Goal: Task Accomplishment & Management: Use online tool/utility

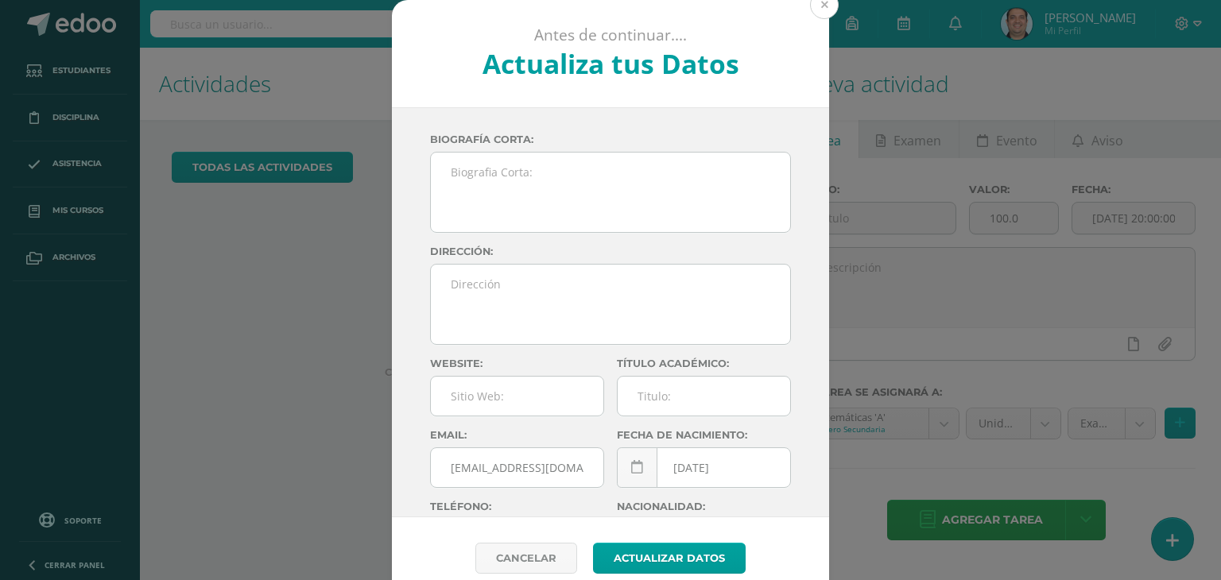
click at [810, 4] on button at bounding box center [824, 4] width 29 height 29
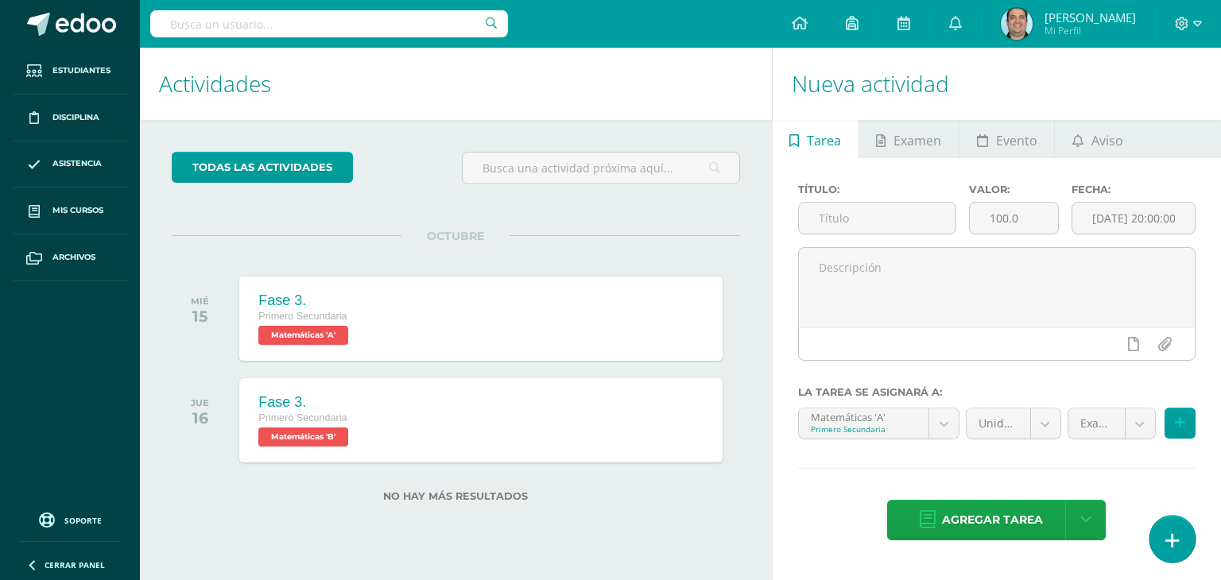
click at [1183, 545] on link at bounding box center [1171, 539] width 45 height 46
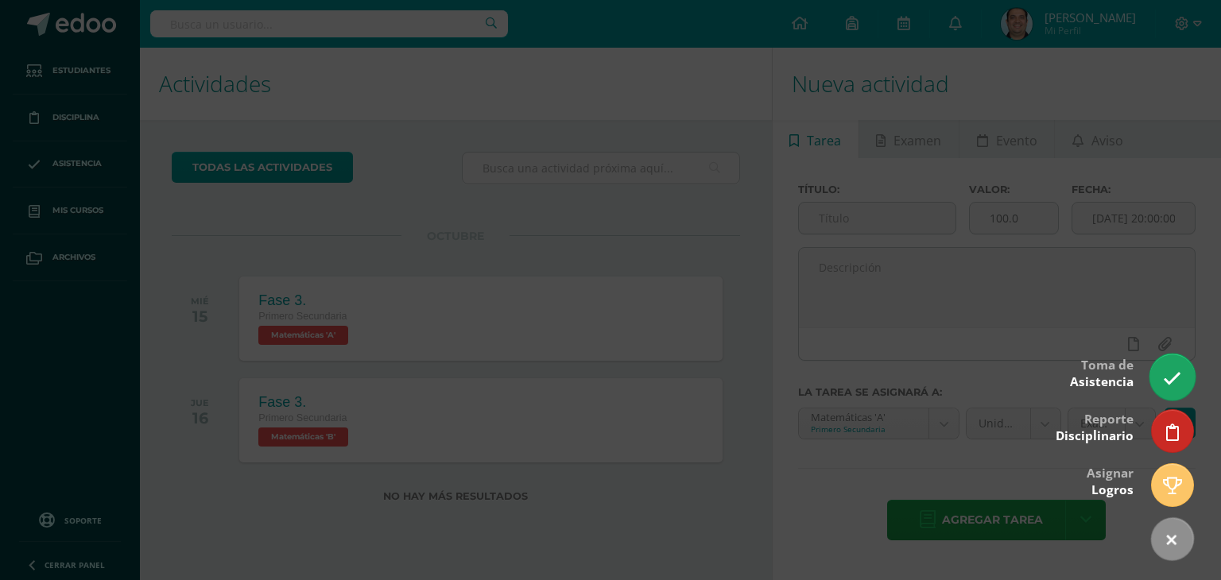
click at [1162, 378] on link at bounding box center [1171, 377] width 45 height 46
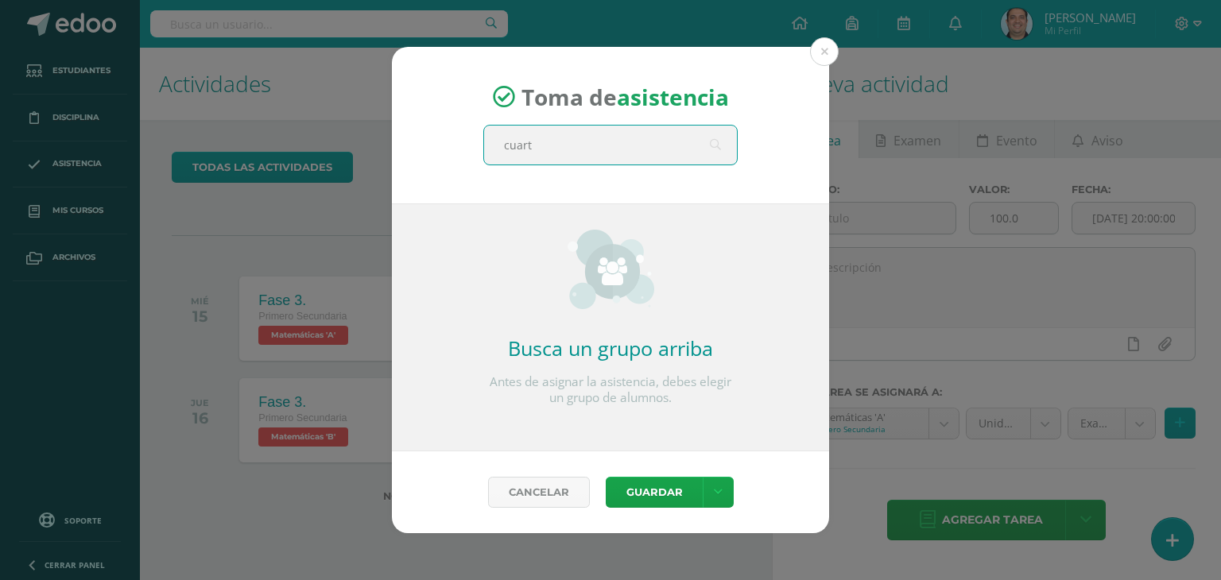
type input "cuarto"
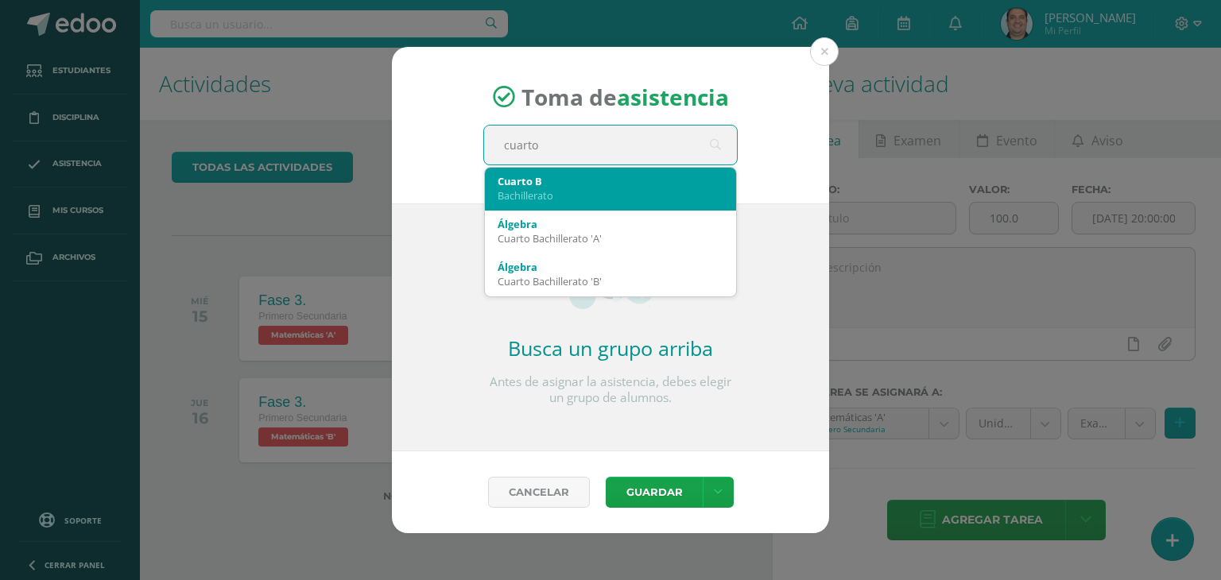
click at [630, 188] on div "Bachillerato" at bounding box center [611, 195] width 226 height 14
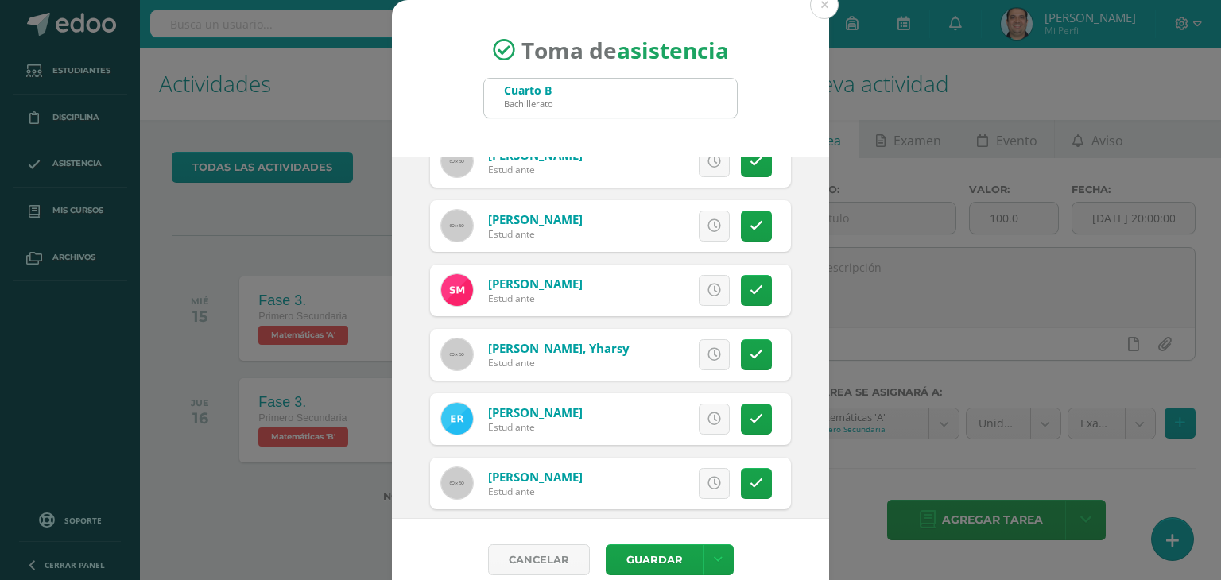
scroll to position [1152, 0]
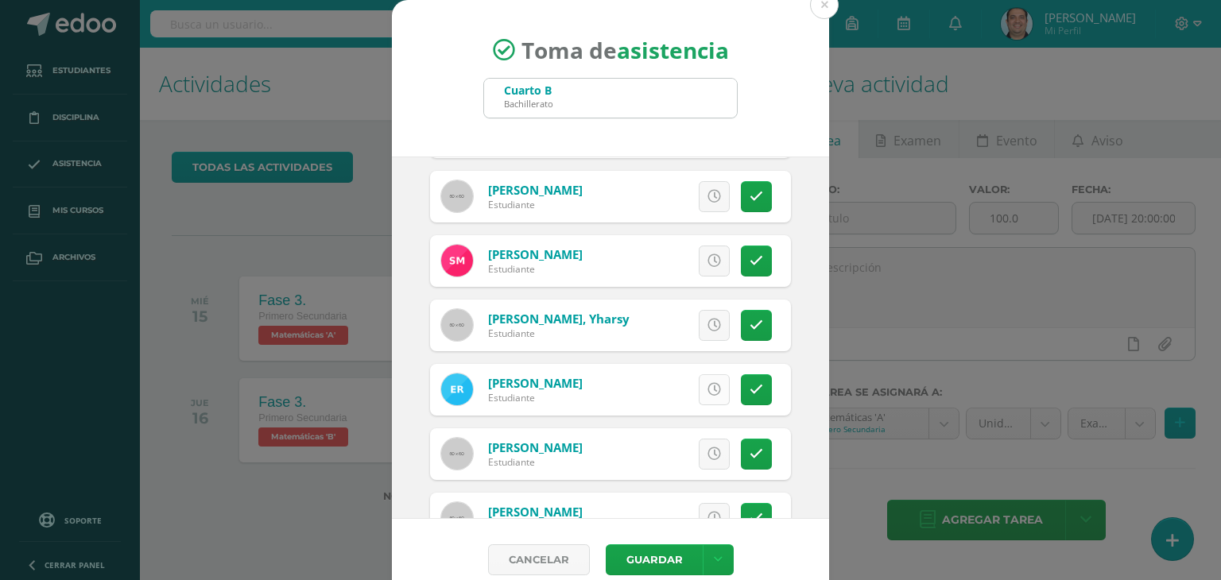
click at [700, 378] on link at bounding box center [714, 389] width 31 height 31
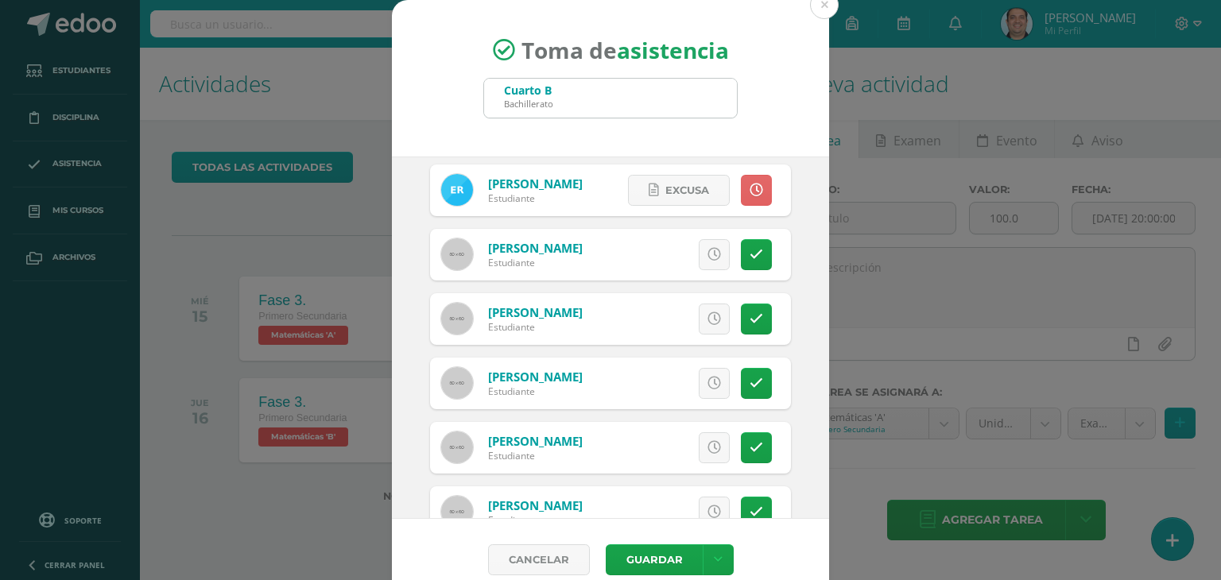
scroll to position [1396, 0]
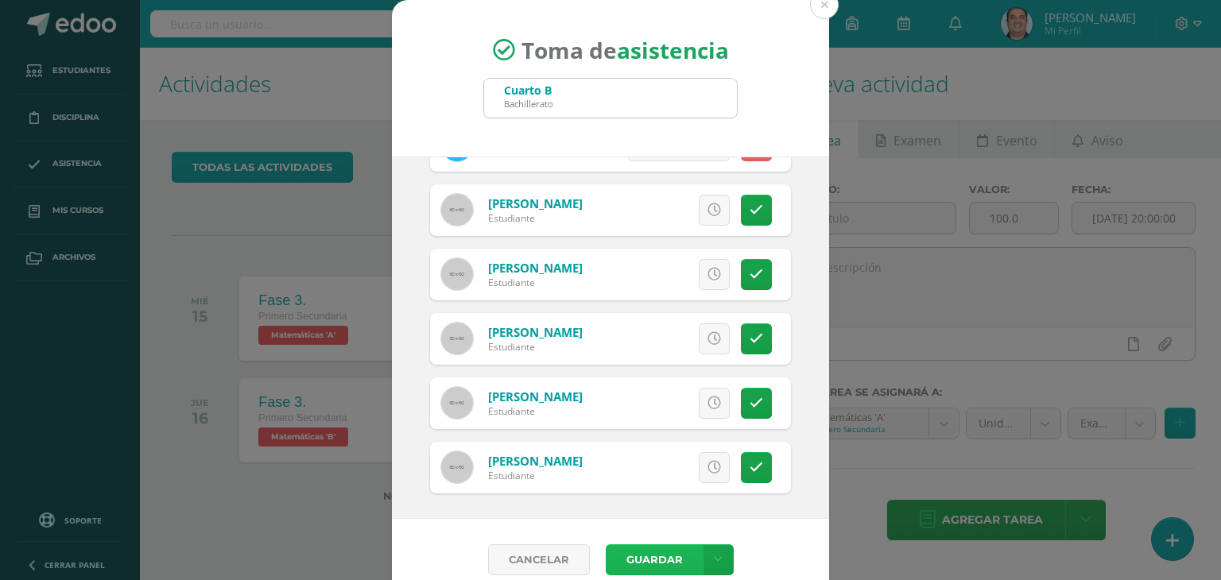
click at [636, 554] on button "Guardar" at bounding box center [654, 560] width 97 height 31
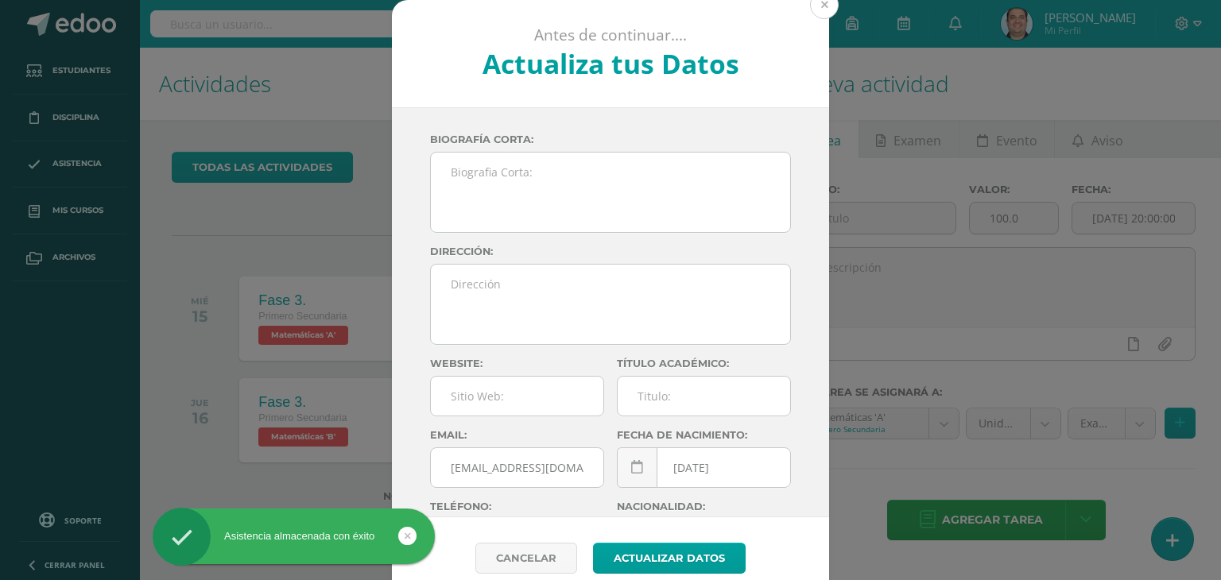
click at [820, 10] on button at bounding box center [824, 4] width 29 height 29
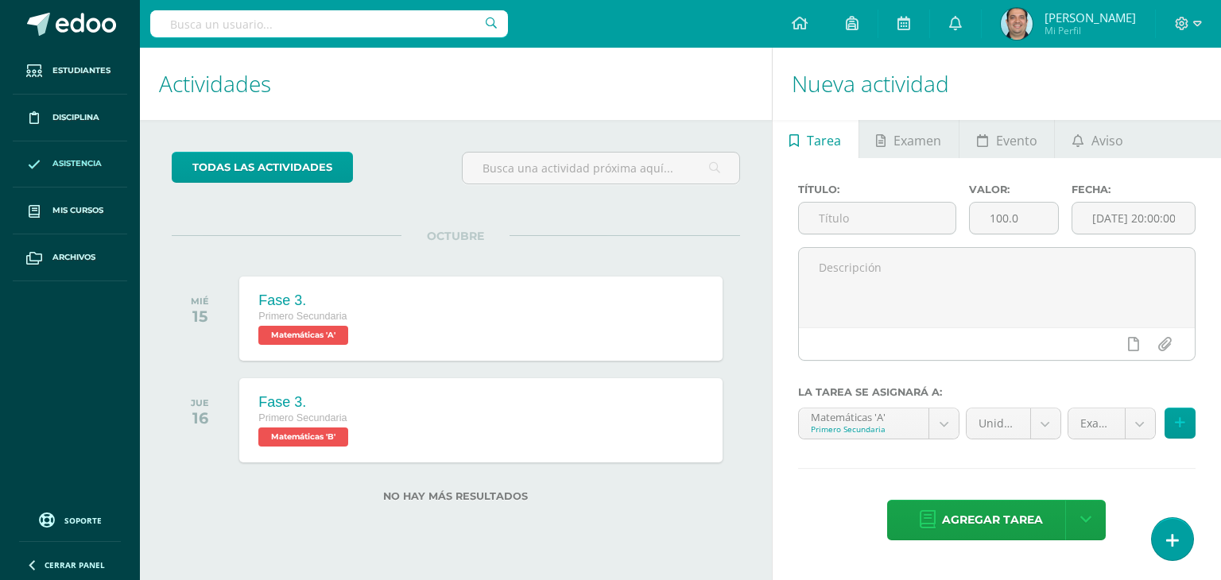
click at [82, 158] on span "Asistencia" at bounding box center [76, 163] width 49 height 13
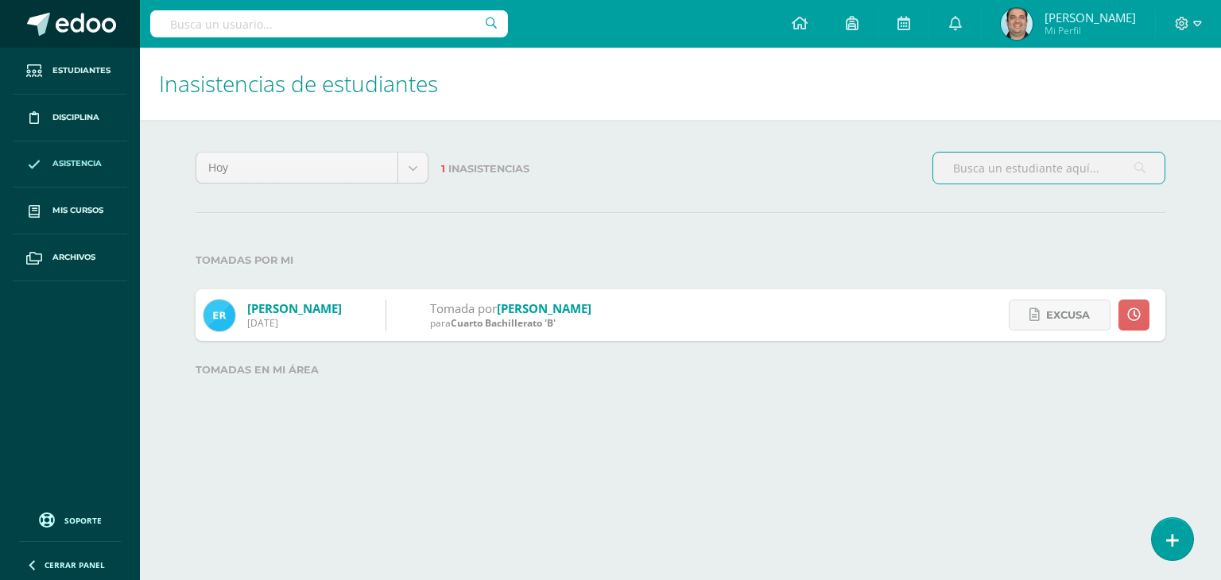
click at [79, 35] on span at bounding box center [86, 25] width 60 height 24
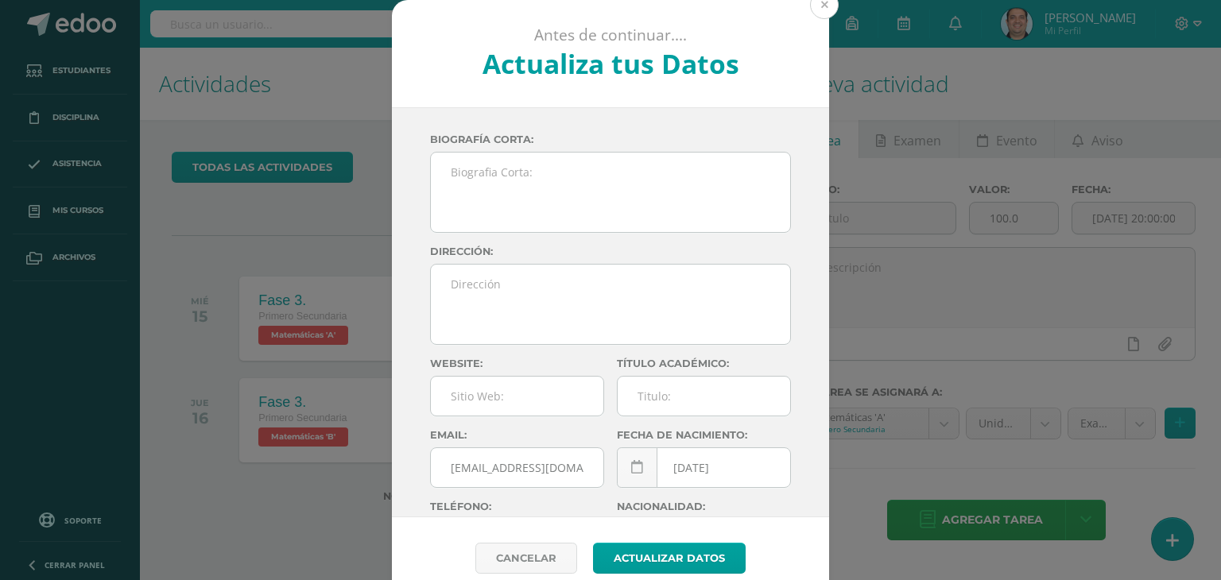
click at [813, 7] on button at bounding box center [824, 4] width 29 height 29
